Goal: Task Accomplishment & Management: Manage account settings

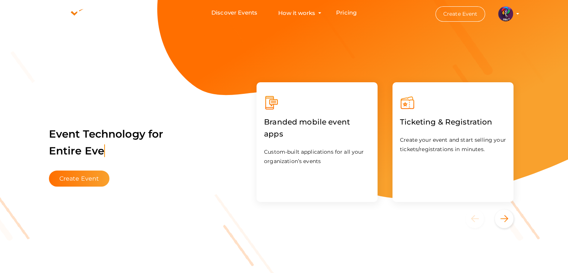
click at [513, 14] on profile-pic at bounding box center [505, 13] width 15 height 6
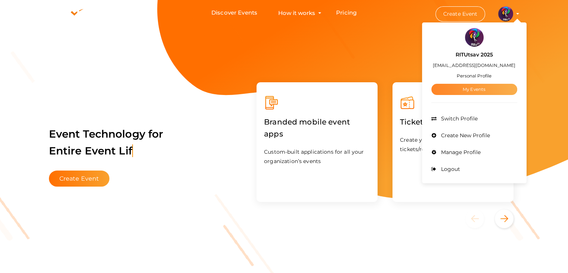
click at [470, 89] on link "My Events" at bounding box center [475, 89] width 86 height 11
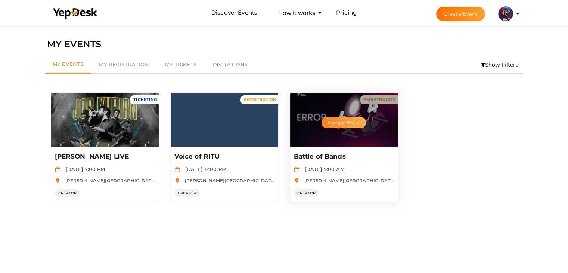
click at [344, 121] on button "Manage Event" at bounding box center [344, 122] width 44 height 11
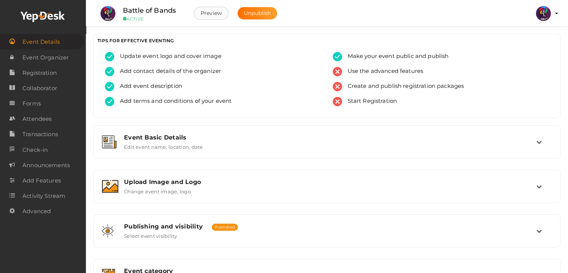
click at [221, 12] on button "Preview" at bounding box center [211, 13] width 35 height 13
click at [52, 68] on span "Registration" at bounding box center [39, 72] width 34 height 15
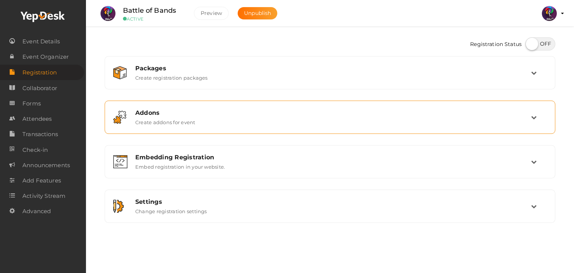
click at [230, 114] on div "Addons" at bounding box center [333, 112] width 396 height 7
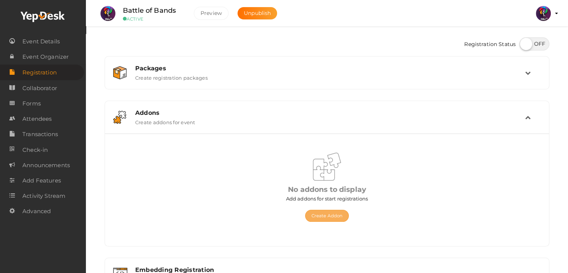
click at [327, 216] on button "Create Addon" at bounding box center [327, 216] width 44 height 12
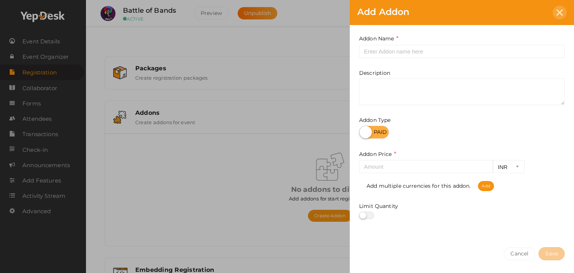
click at [562, 11] on icon at bounding box center [559, 12] width 6 height 6
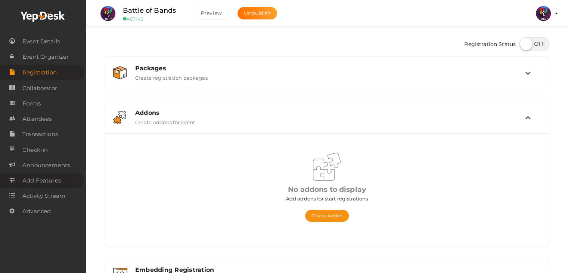
click at [52, 178] on span "Add Features" at bounding box center [41, 180] width 38 height 15
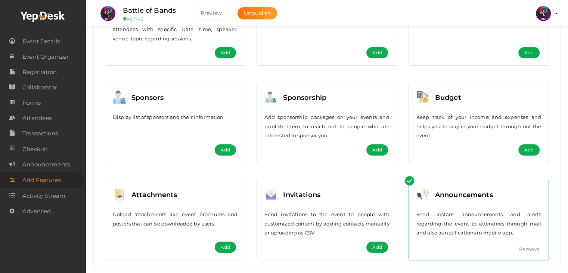
scroll to position [154, 0]
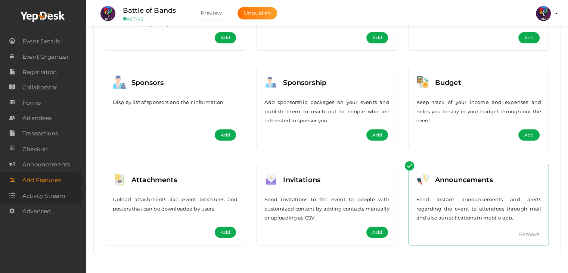
click at [50, 197] on span "Activity Stream" at bounding box center [43, 195] width 43 height 15
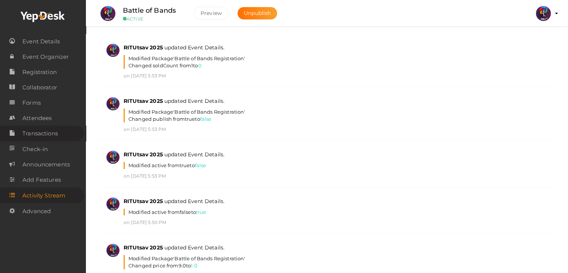
click at [56, 136] on span "Transactions" at bounding box center [39, 133] width 35 height 15
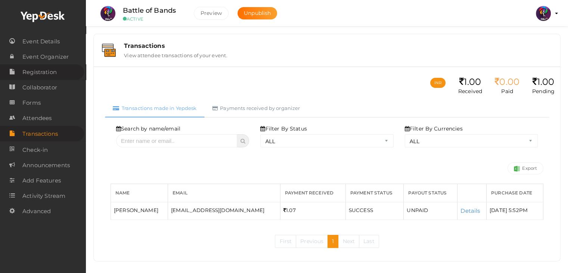
scroll to position [1, 0]
click at [44, 70] on span "Registration" at bounding box center [39, 72] width 34 height 15
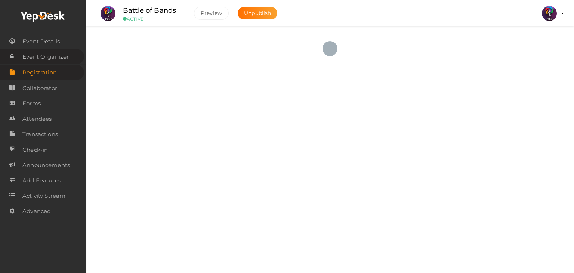
type textarea "<iframe width="560" height="315" src="[URL][DOMAIN_NAME]"></iframe>"
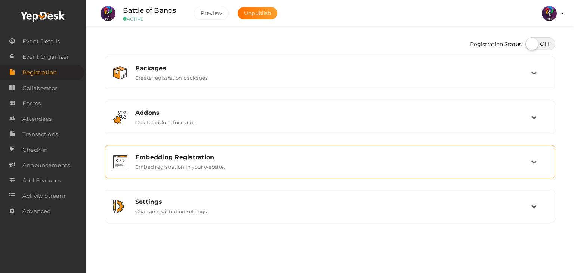
click at [275, 160] on div "Embedding Registration Embed registration in your website." at bounding box center [330, 162] width 401 height 16
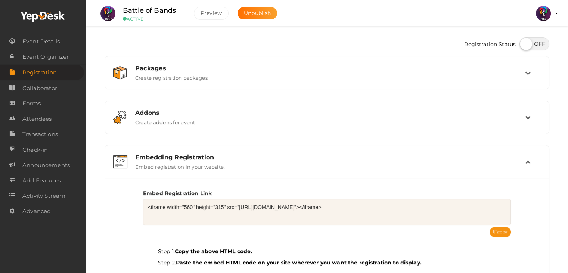
click at [275, 160] on div "Embedding Registration Embed registration in your website." at bounding box center [328, 162] width 396 height 16
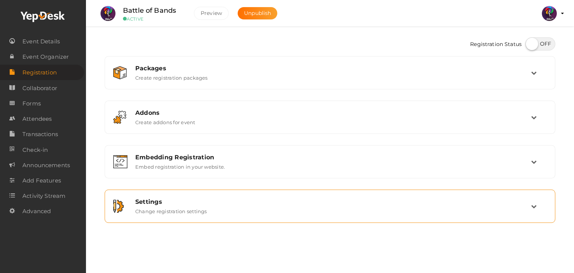
click at [270, 198] on div "Settings" at bounding box center [333, 201] width 396 height 7
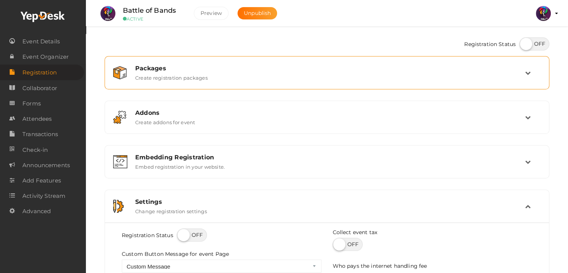
click at [301, 72] on div "Packages Create registration packages" at bounding box center [328, 73] width 396 height 16
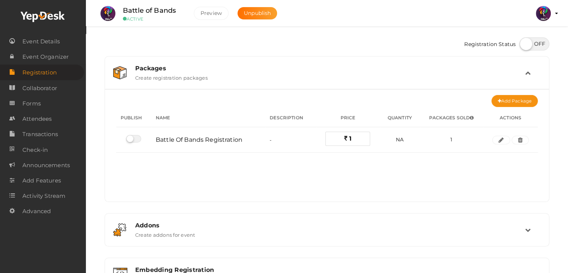
click at [301, 72] on div "Packages Create registration packages" at bounding box center [328, 73] width 396 height 16
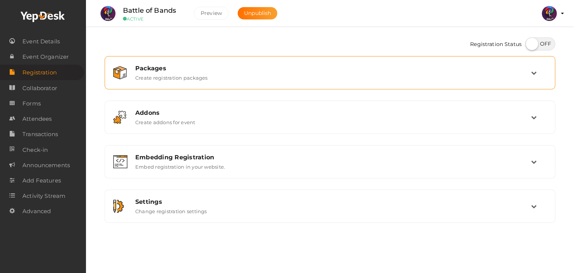
click at [301, 72] on div "Packages Create registration packages" at bounding box center [330, 73] width 401 height 16
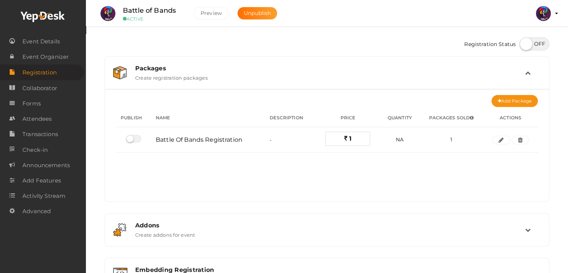
click at [301, 72] on div "Packages Create registration packages" at bounding box center [328, 73] width 396 height 16
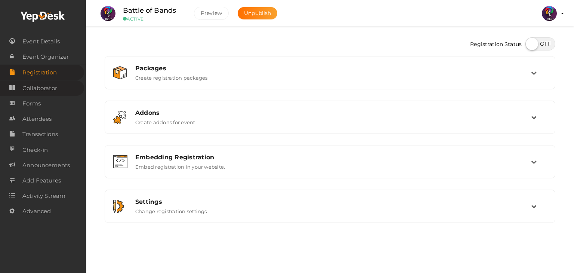
click at [52, 92] on span "Collaborator" at bounding box center [39, 88] width 35 height 15
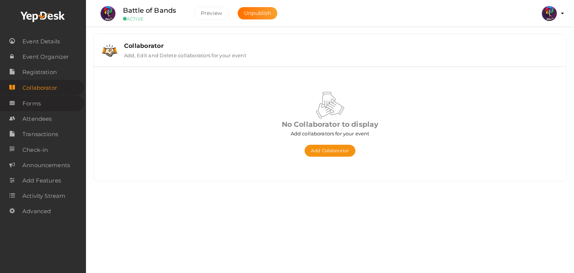
click at [54, 109] on link "Forms" at bounding box center [42, 103] width 84 height 15
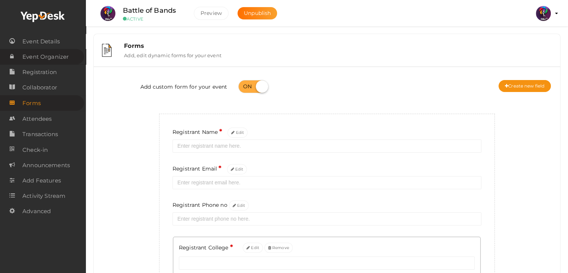
click at [54, 53] on span "Event Organizer" at bounding box center [45, 56] width 46 height 15
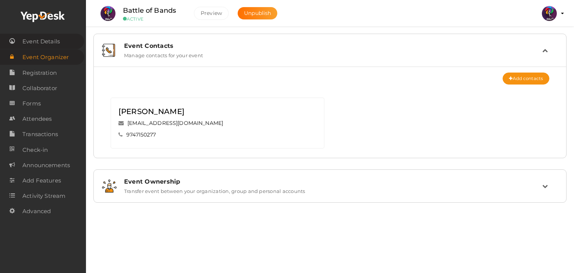
click at [57, 39] on span "Event Details" at bounding box center [40, 41] width 37 height 15
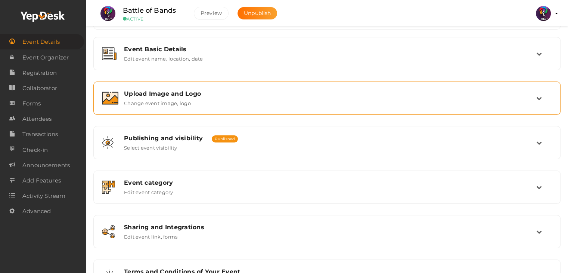
scroll to position [126, 0]
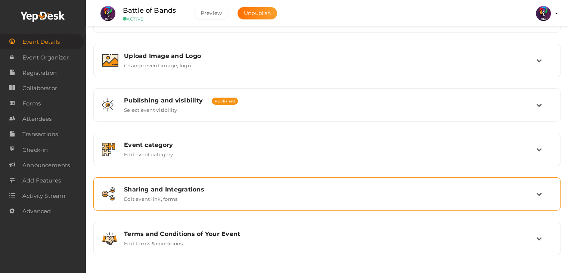
click at [205, 189] on div "Sharing and Integrations" at bounding box center [330, 189] width 412 height 7
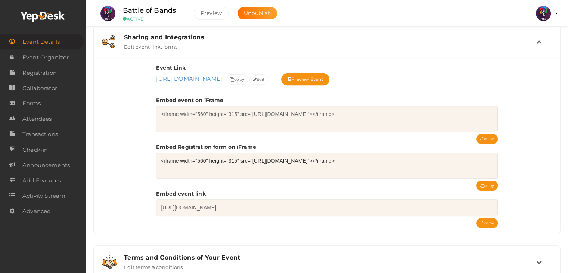
scroll to position [301, 0]
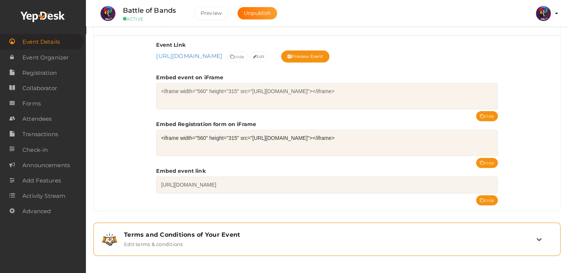
click at [221, 250] on div "Terms and Conditions of Your Event Edit terms & conditions" at bounding box center [327, 238] width 459 height 25
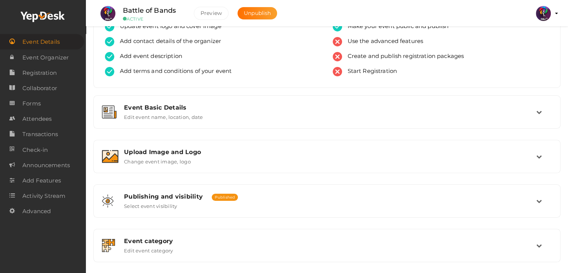
scroll to position [0, 0]
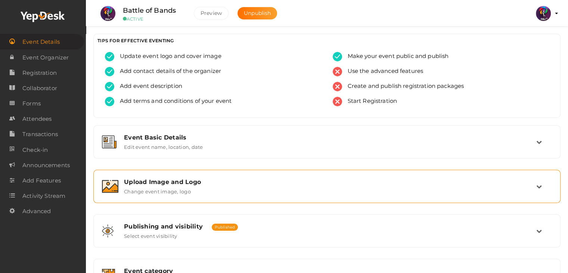
click at [198, 188] on div "Upload Image and Logo Change event image, logo" at bounding box center [327, 186] width 418 height 16
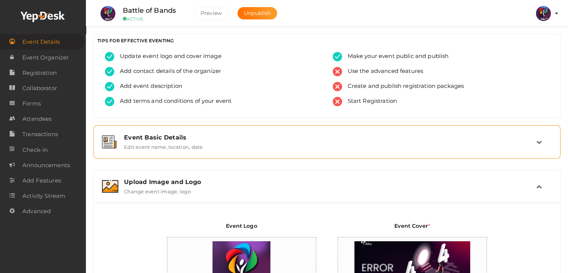
click at [197, 150] on div "Event Basic Details Edit event name, location, date" at bounding box center [327, 141] width 459 height 25
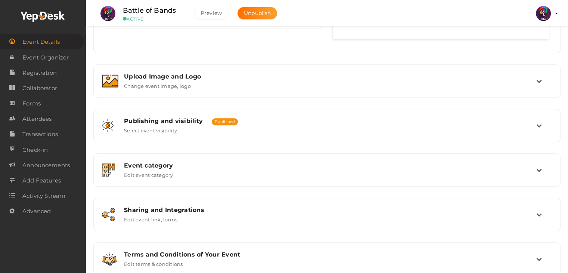
scroll to position [528, 0]
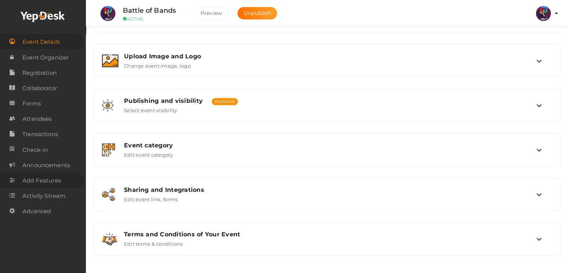
click at [55, 180] on span "Add Features" at bounding box center [41, 180] width 38 height 15
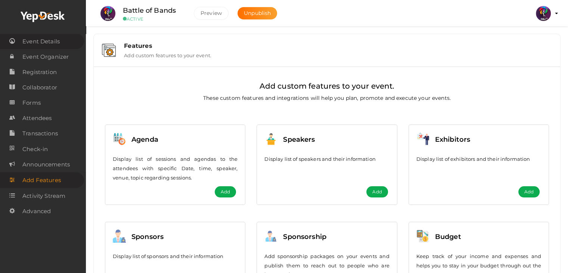
click at [30, 40] on span "Event Details" at bounding box center [40, 41] width 37 height 15
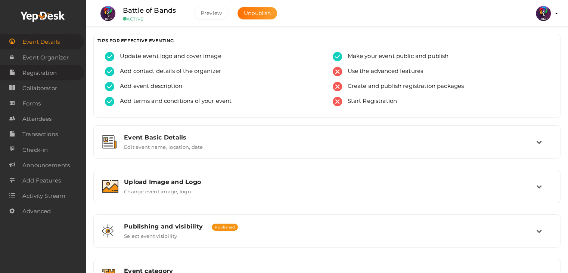
click at [40, 66] on span "Registration" at bounding box center [39, 72] width 34 height 15
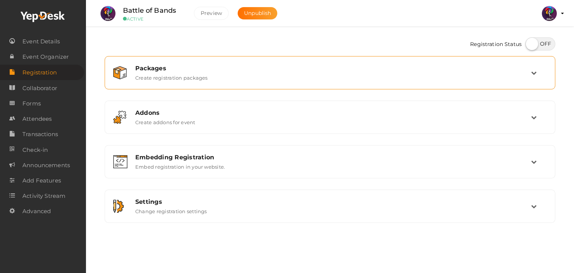
click at [317, 84] on div "Packages Create registration packages" at bounding box center [330, 72] width 442 height 25
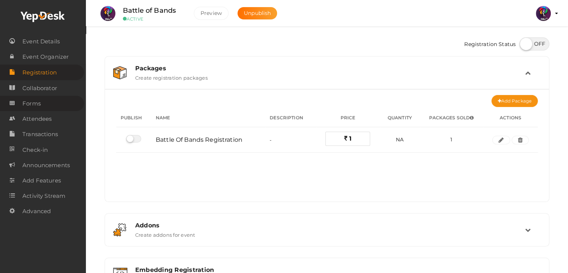
click at [42, 105] on link "Forms" at bounding box center [42, 103] width 84 height 15
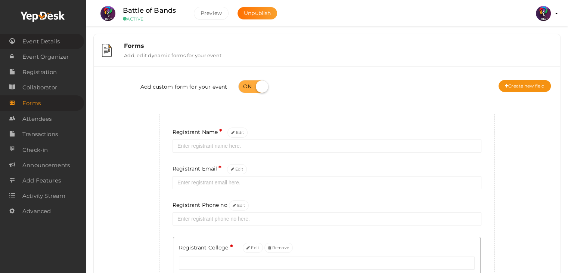
click at [46, 48] on span "Event Details" at bounding box center [40, 41] width 37 height 15
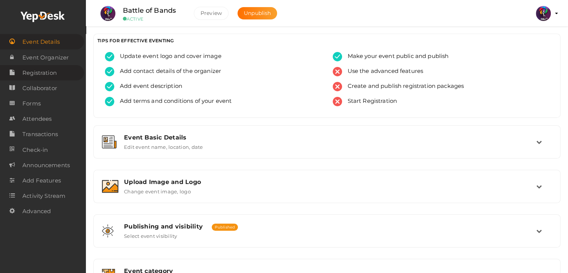
click at [72, 71] on link "Registration" at bounding box center [42, 72] width 84 height 15
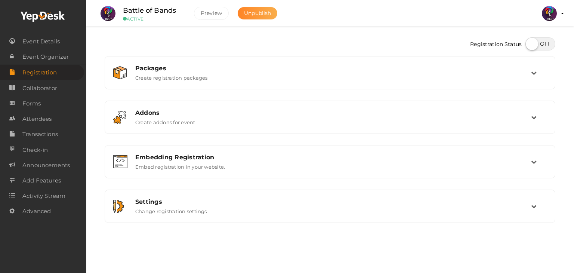
click at [259, 14] on span "Unpublish" at bounding box center [257, 13] width 27 height 7
click at [52, 39] on span "Event Details" at bounding box center [40, 41] width 37 height 15
